Goal: Find specific page/section: Find specific page/section

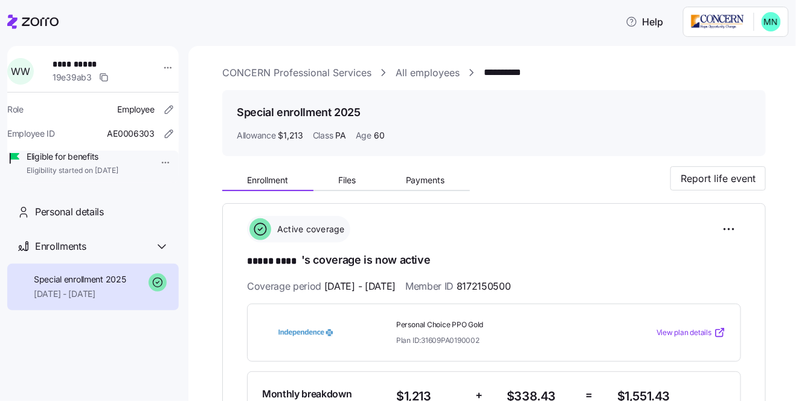
scroll to position [124, 0]
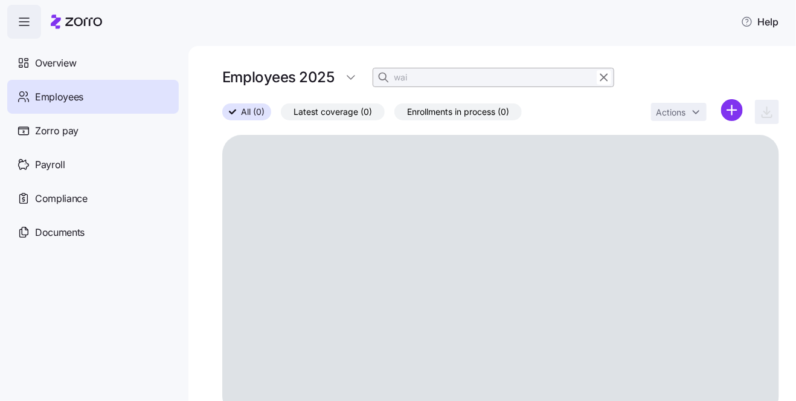
click at [431, 75] on input "wai" at bounding box center [494, 77] width 242 height 19
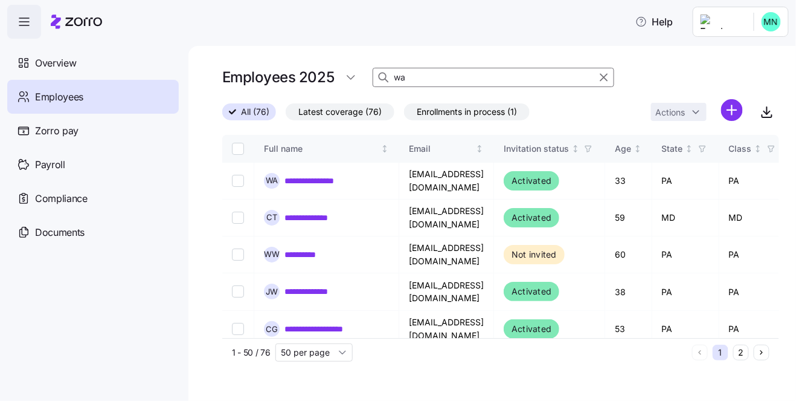
type input "w"
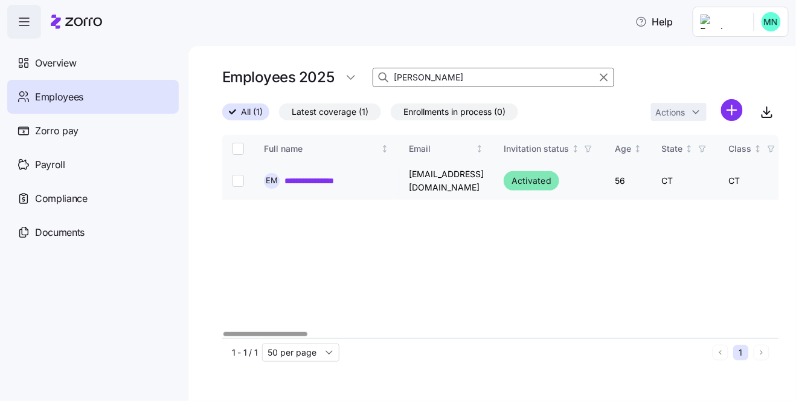
type input "moylan"
click at [323, 182] on link "**********" at bounding box center [319, 181] width 68 height 12
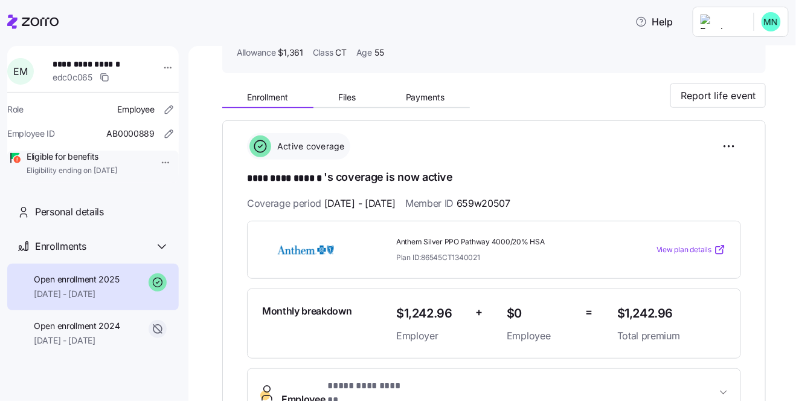
scroll to position [124, 0]
